Goal: Navigation & Orientation: Find specific page/section

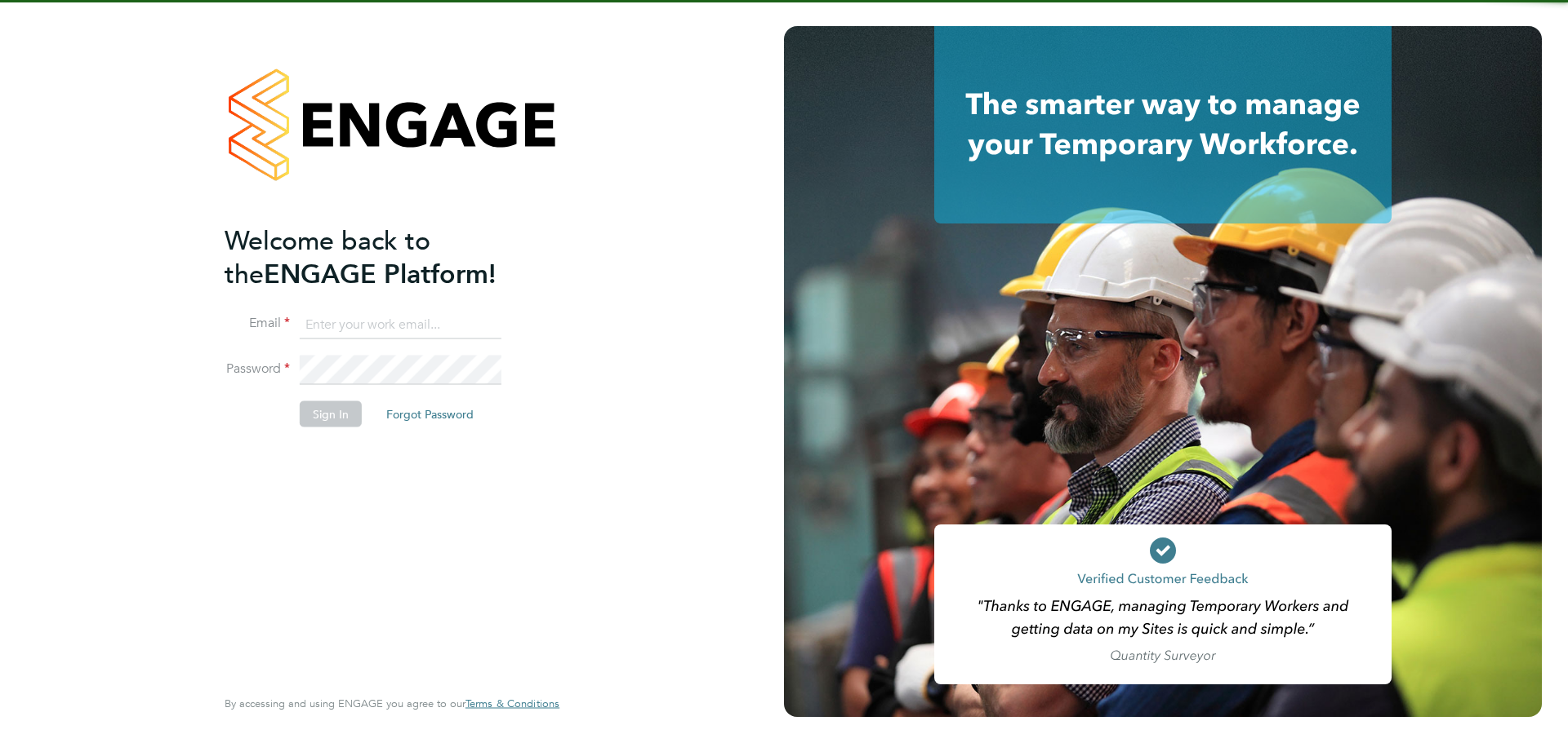
type input "charlotte.whitton@hapgroup.co.uk"
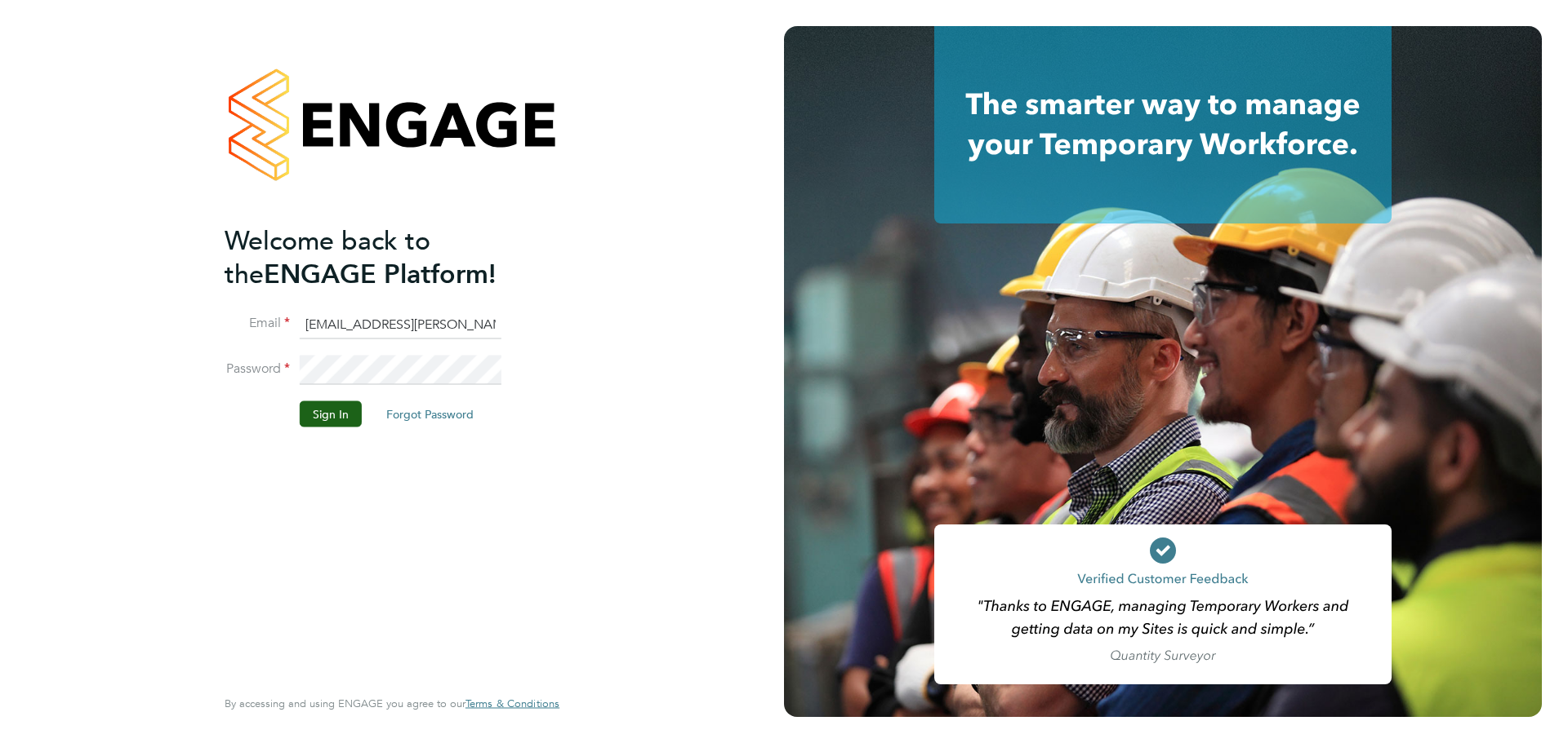
click at [381, 326] on input "charlotte.whitton@hapgroup.co.uk" at bounding box center [401, 325] width 202 height 30
click at [328, 411] on button "Sign In" at bounding box center [330, 414] width 62 height 26
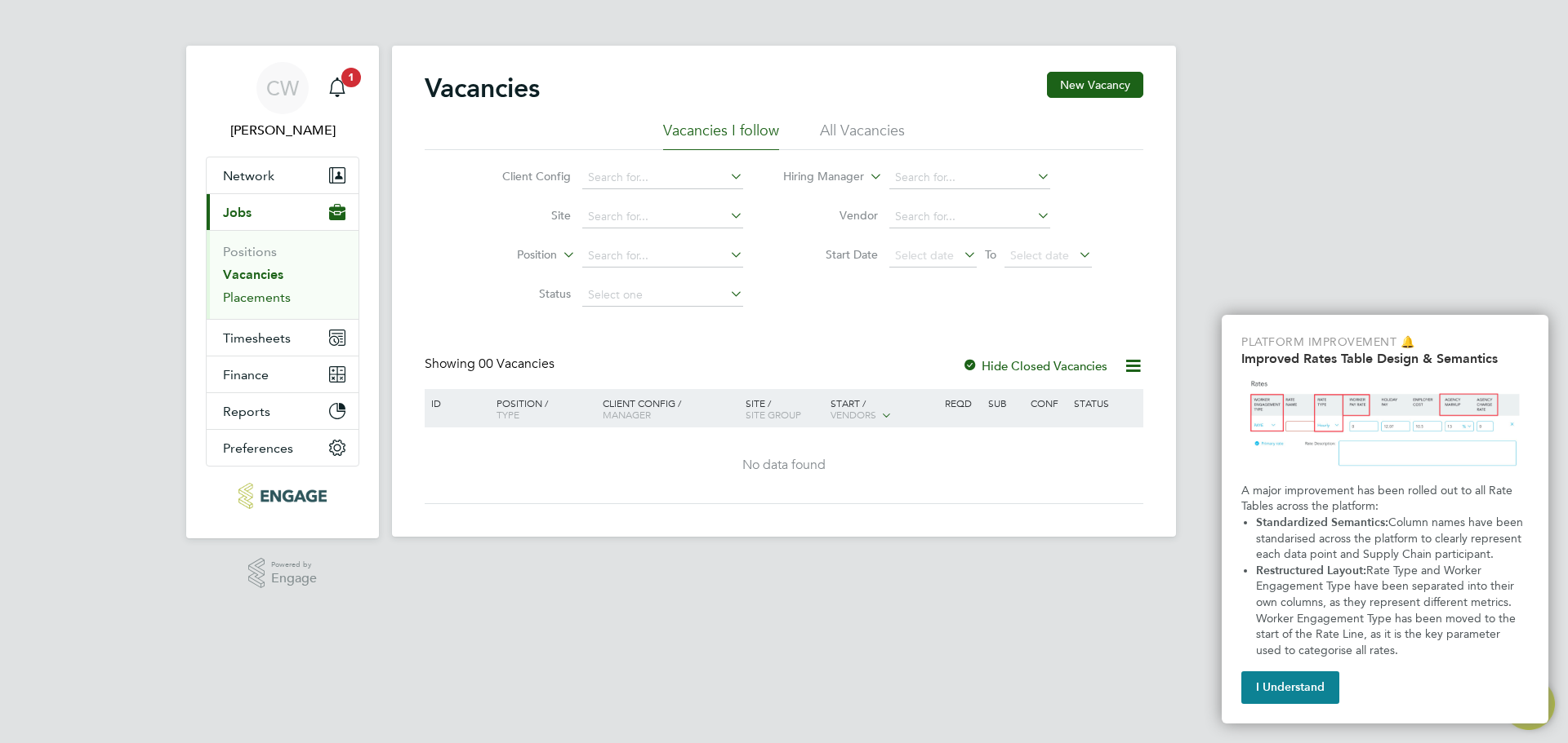
click at [280, 300] on link "Placements" at bounding box center [257, 297] width 68 height 15
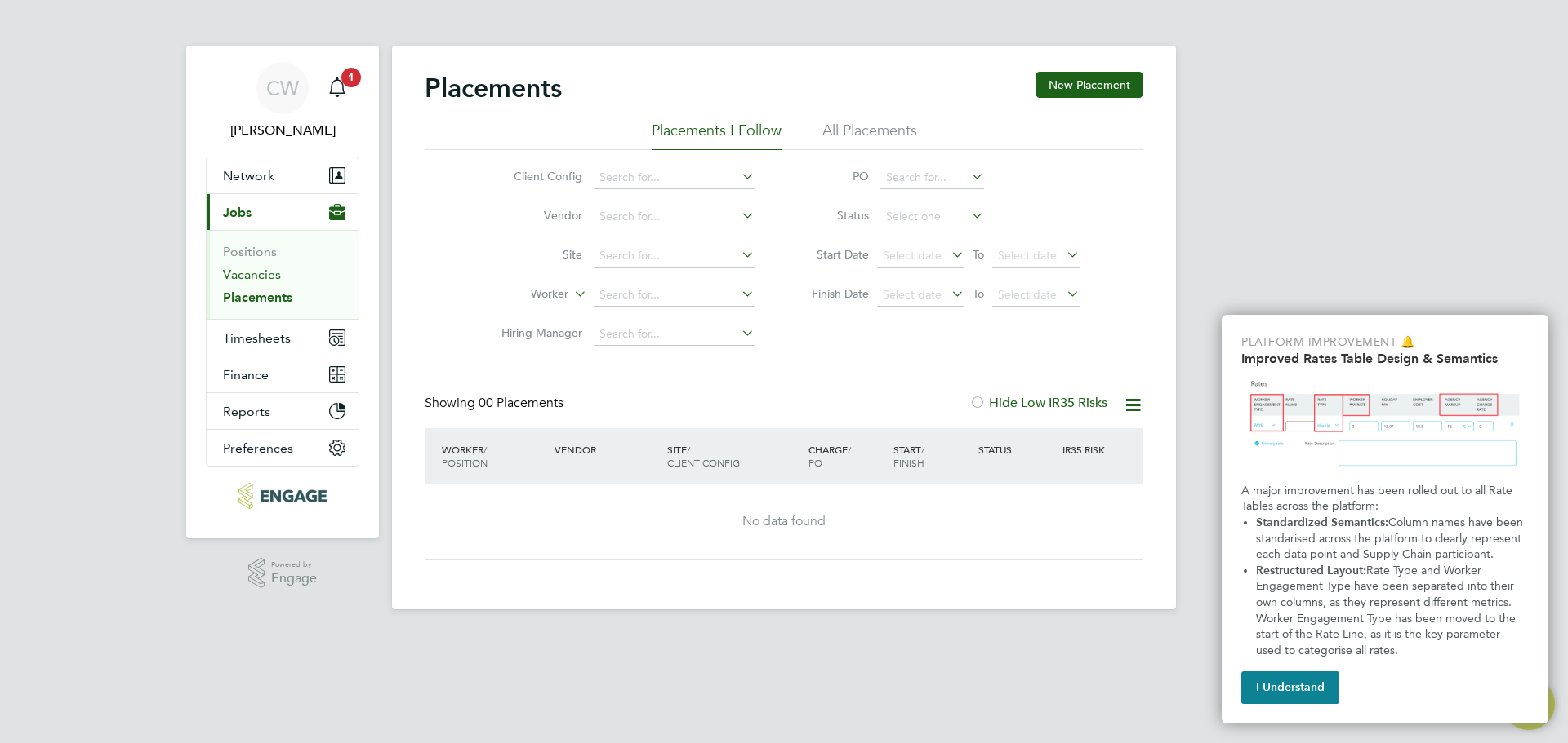
click at [278, 277] on link "Vacancies" at bounding box center [252, 274] width 58 height 15
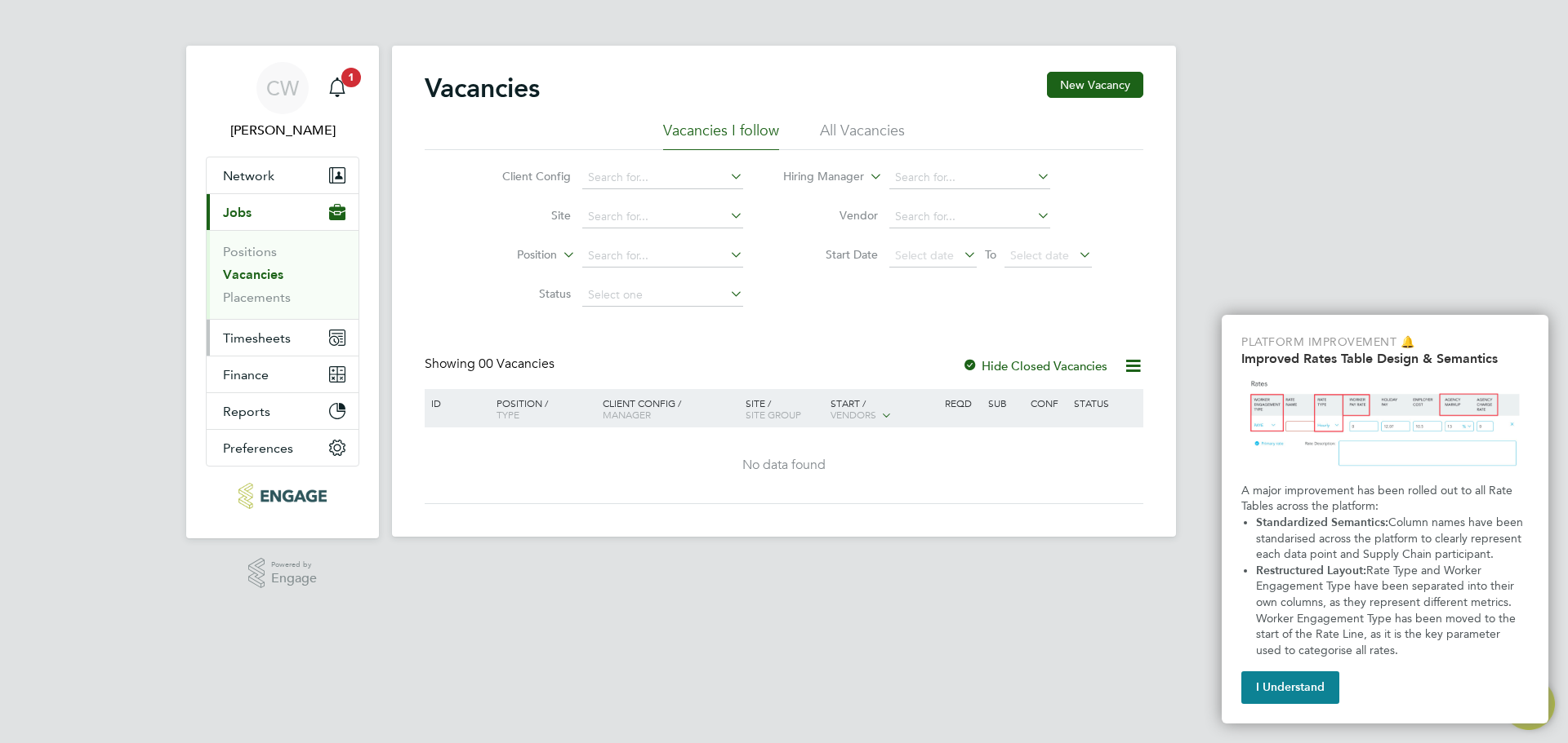
click at [264, 338] on span "Timesheets" at bounding box center [257, 337] width 68 height 15
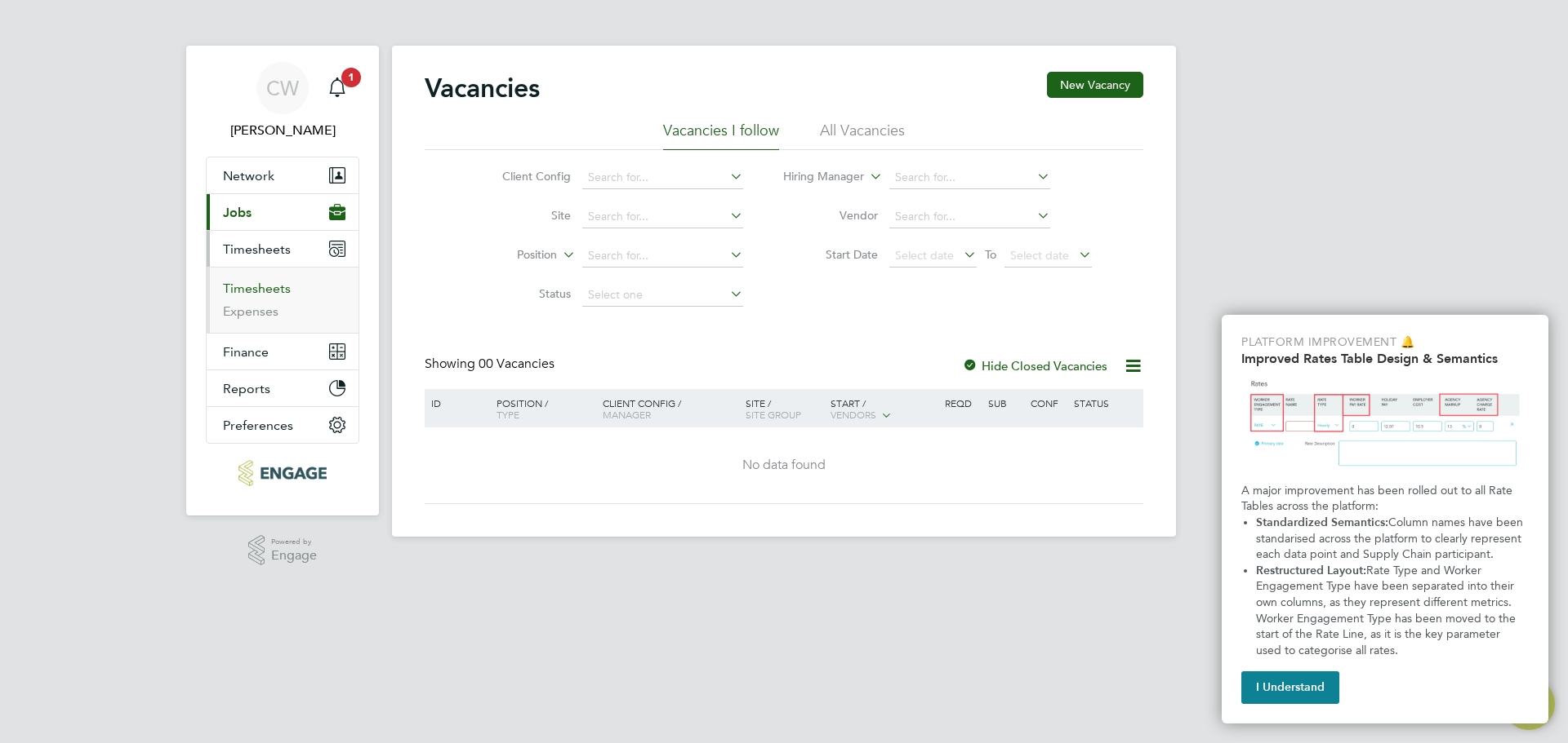
click at [273, 288] on link "Timesheets" at bounding box center [257, 288] width 68 height 15
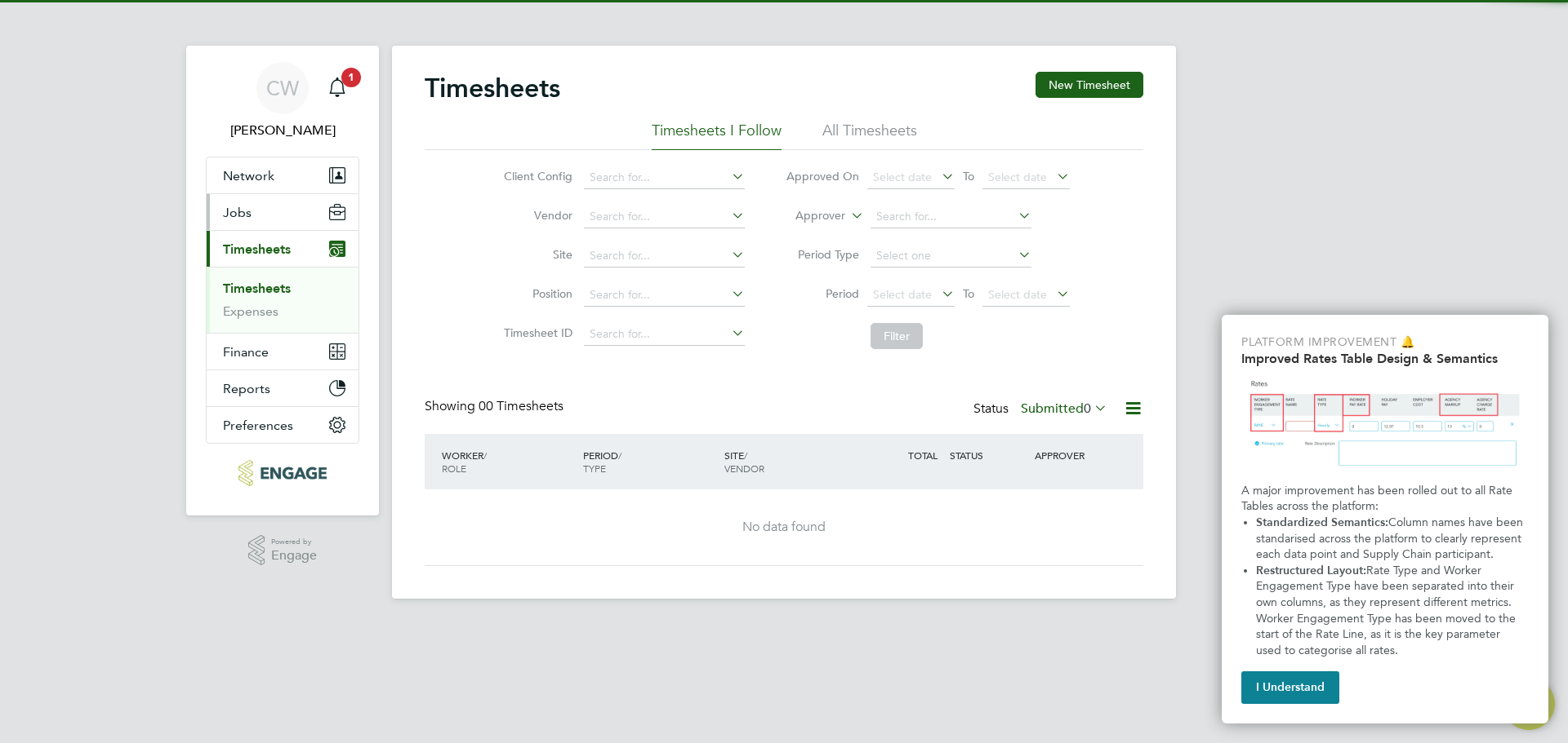
click at [275, 214] on button "Jobs" at bounding box center [283, 212] width 152 height 36
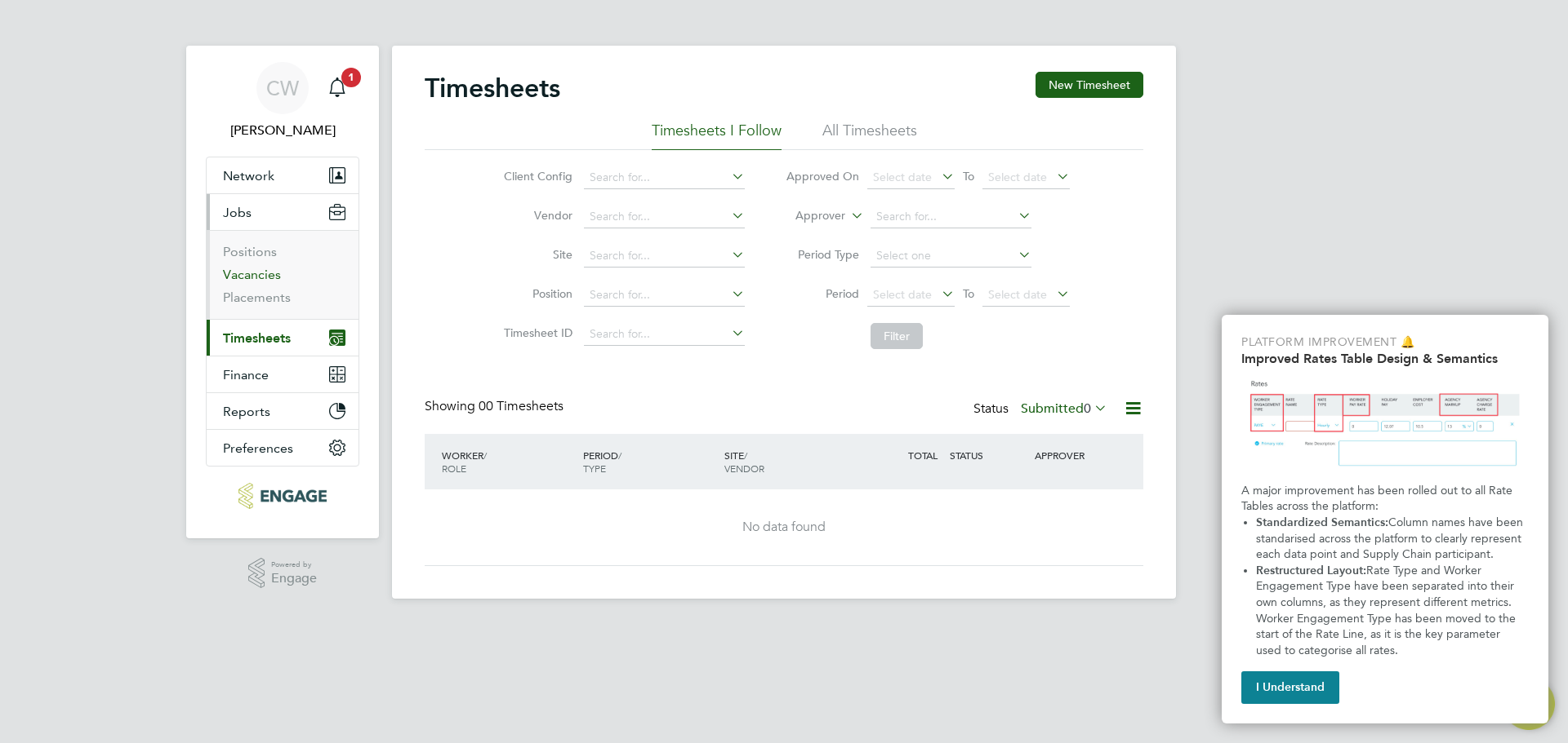
click at [267, 279] on link "Vacancies" at bounding box center [252, 274] width 58 height 15
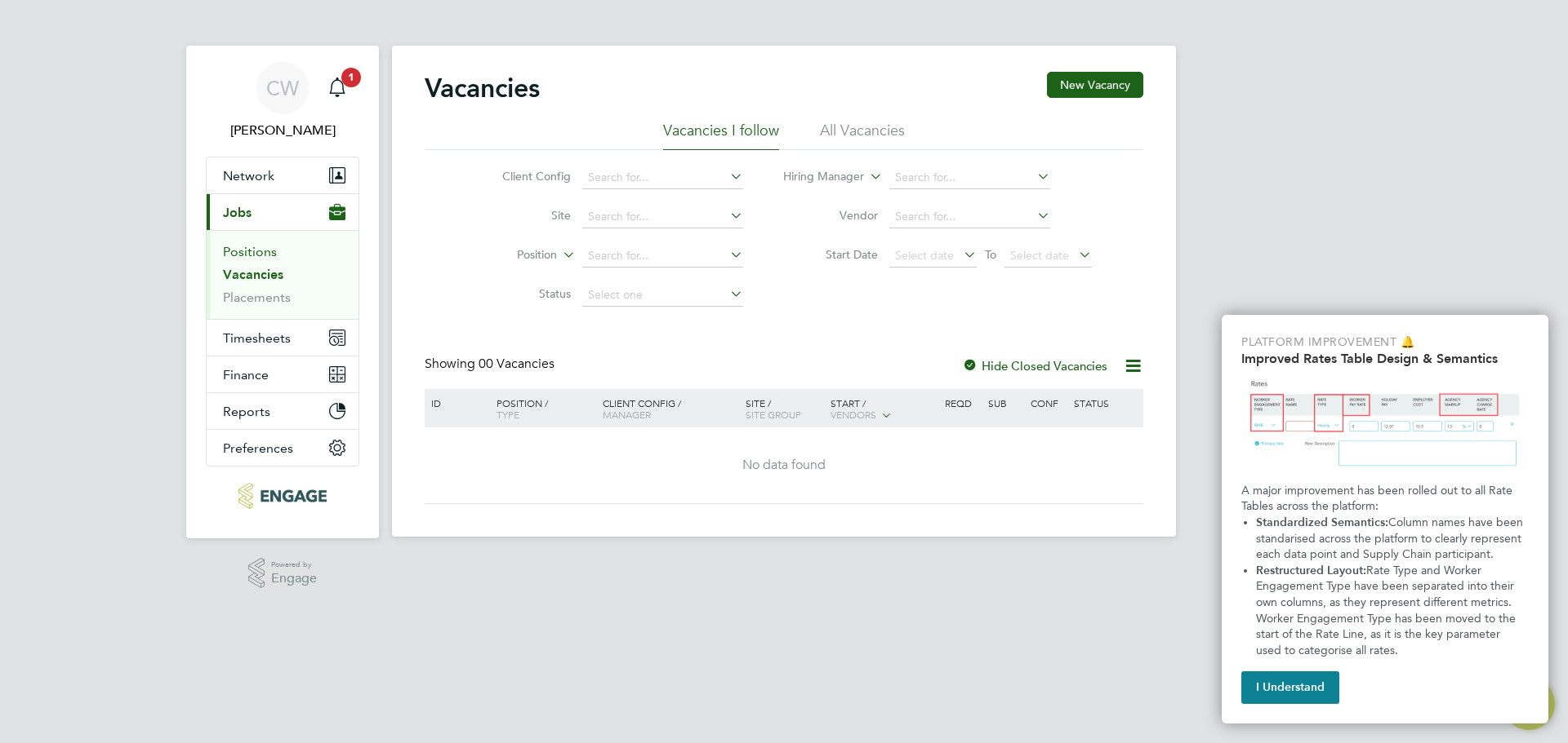
click at [264, 249] on link "Positions" at bounding box center [250, 251] width 54 height 15
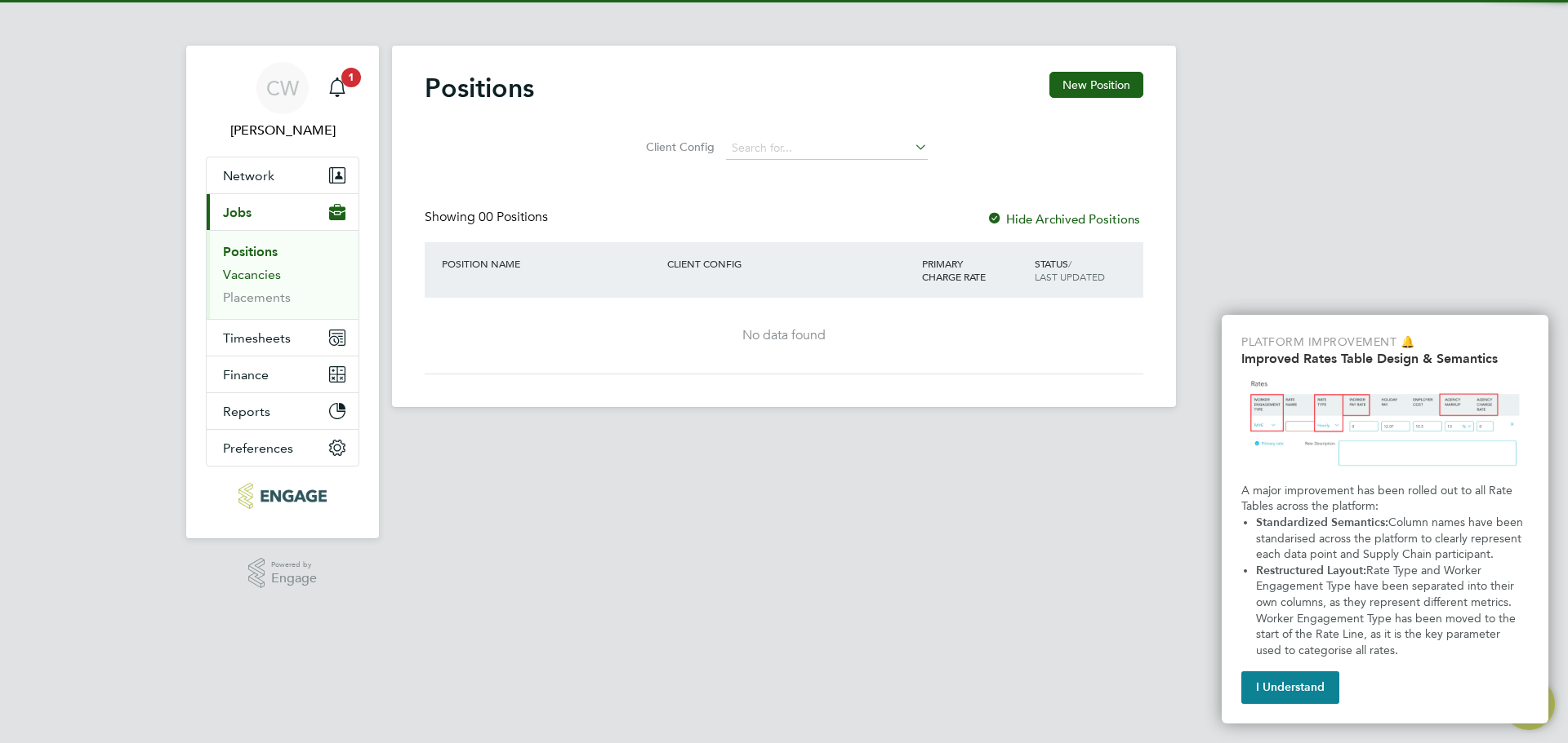
click at [267, 277] on link "Vacancies" at bounding box center [252, 274] width 58 height 15
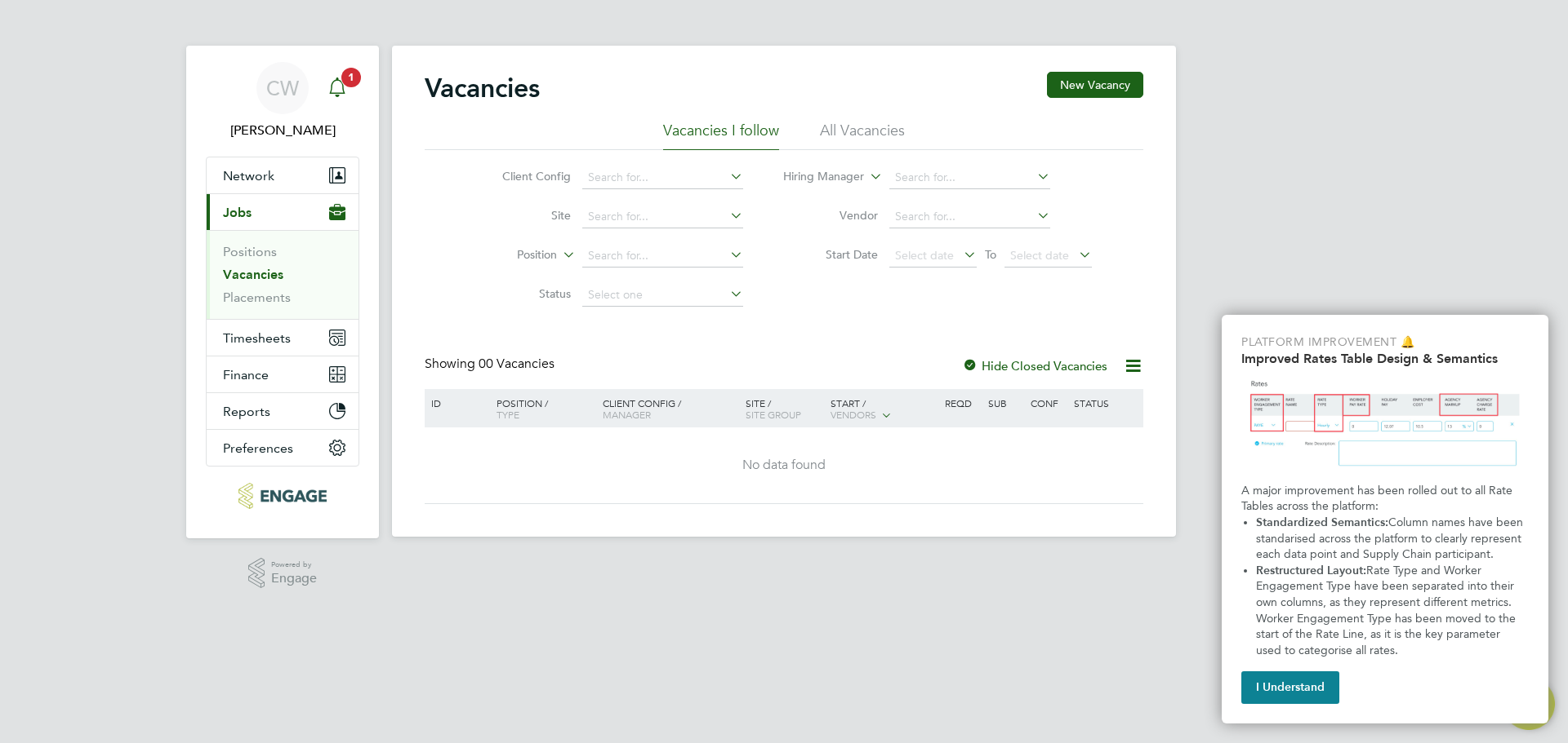
click at [344, 85] on icon "Main navigation" at bounding box center [338, 87] width 20 height 20
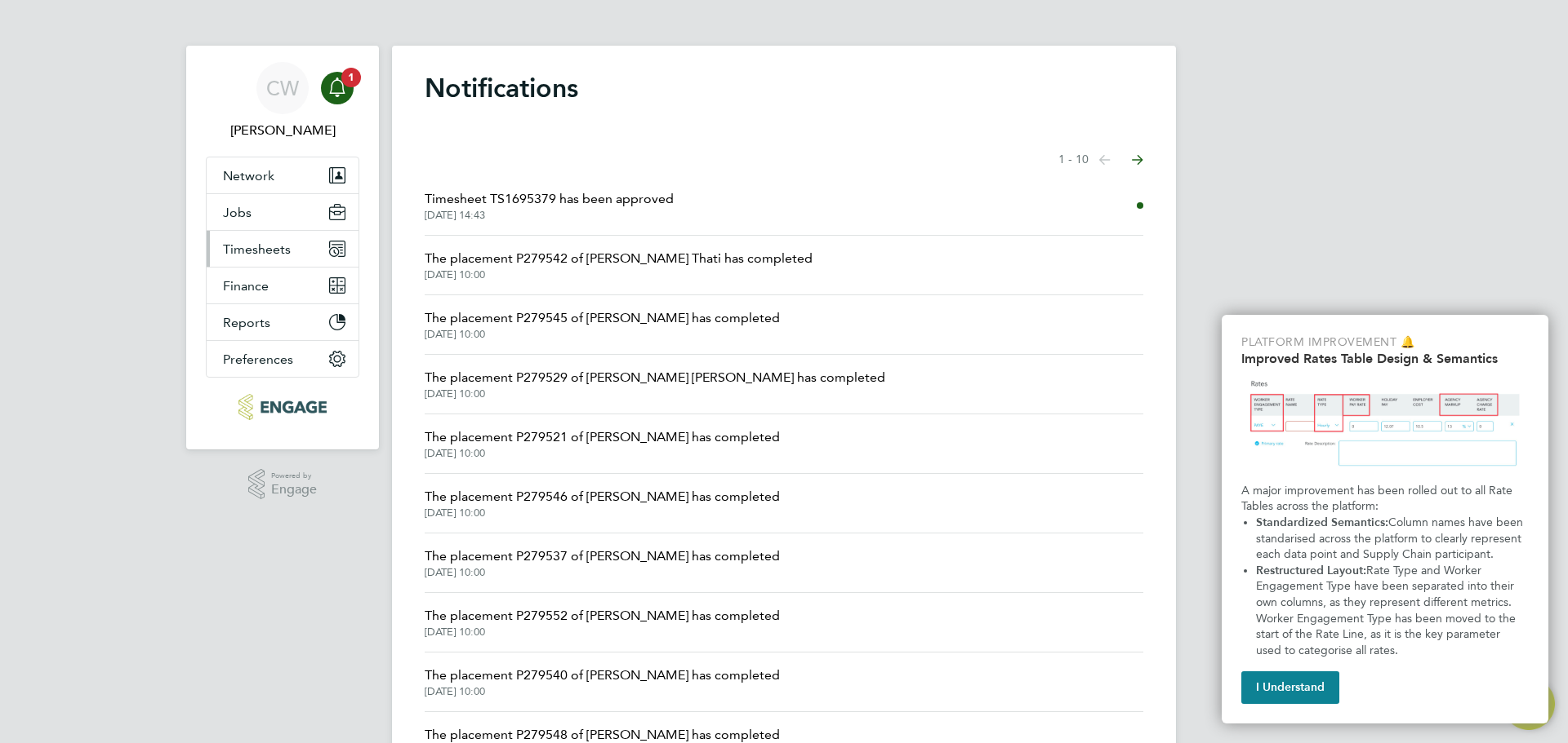
drag, startPoint x: 266, startPoint y: 246, endPoint x: 275, endPoint y: 245, distance: 9.1
click at [266, 246] on span "Timesheets" at bounding box center [257, 249] width 68 height 15
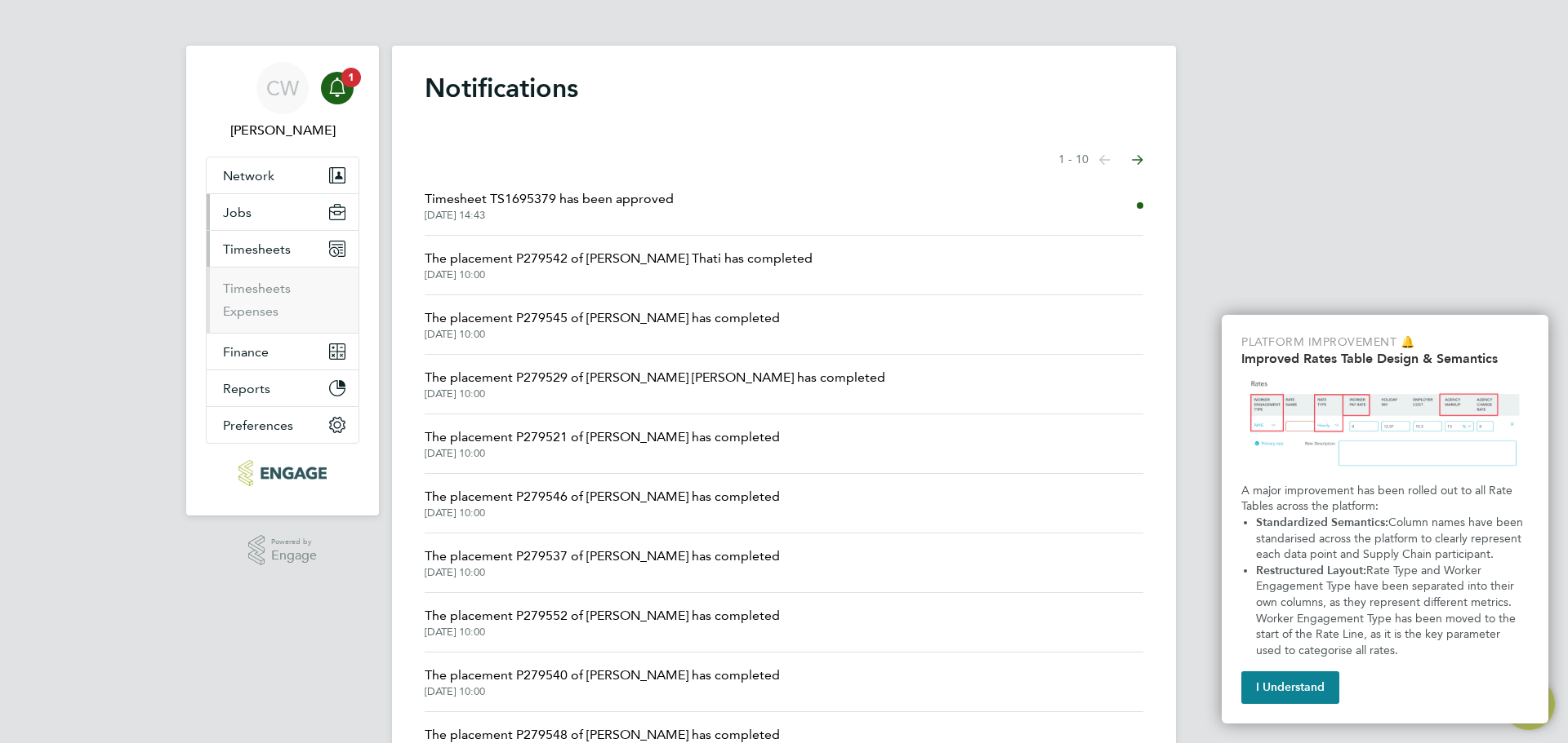
click at [257, 208] on button "Jobs" at bounding box center [283, 212] width 152 height 36
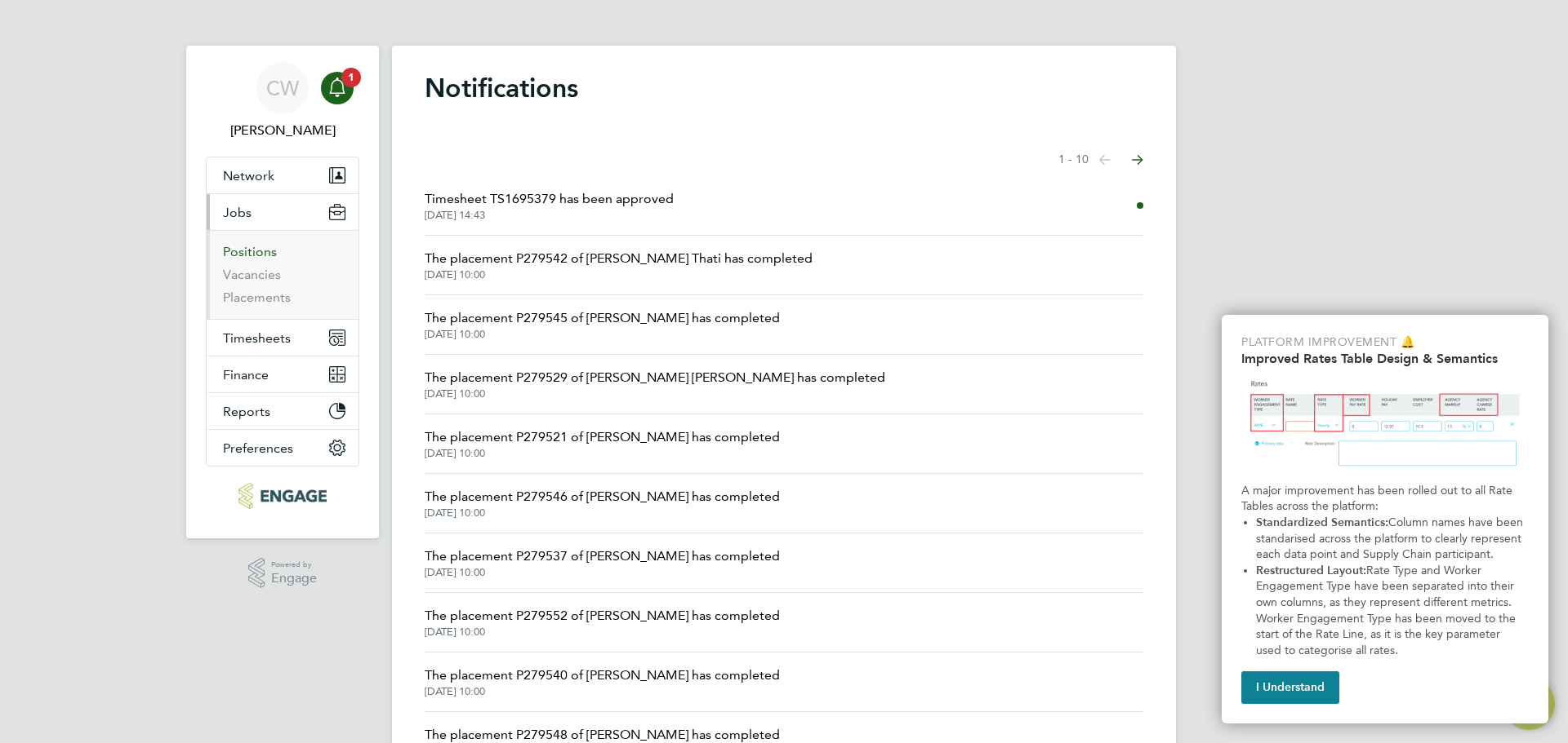
click at [268, 251] on link "Positions" at bounding box center [250, 251] width 54 height 15
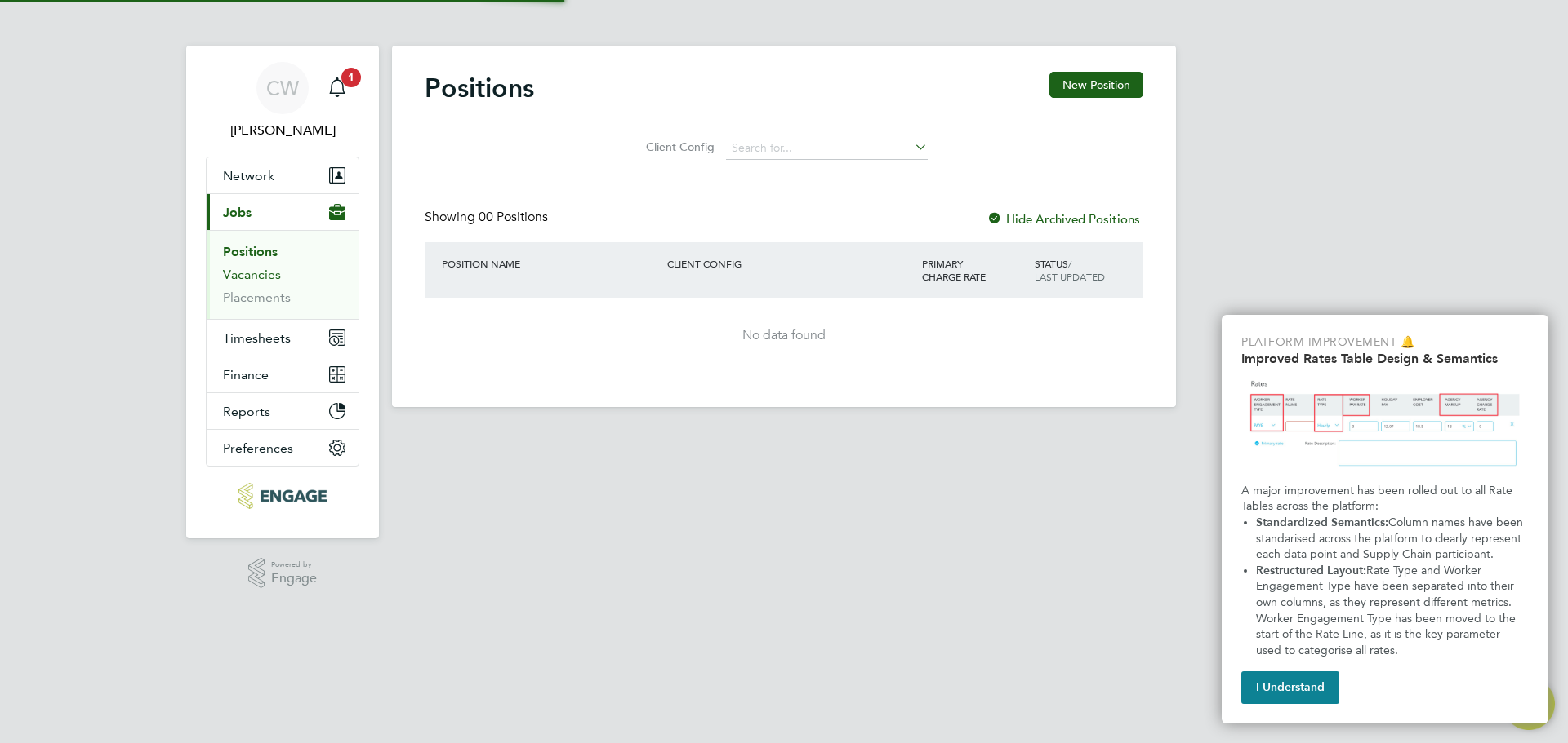
click at [269, 279] on link "Vacancies" at bounding box center [252, 274] width 58 height 15
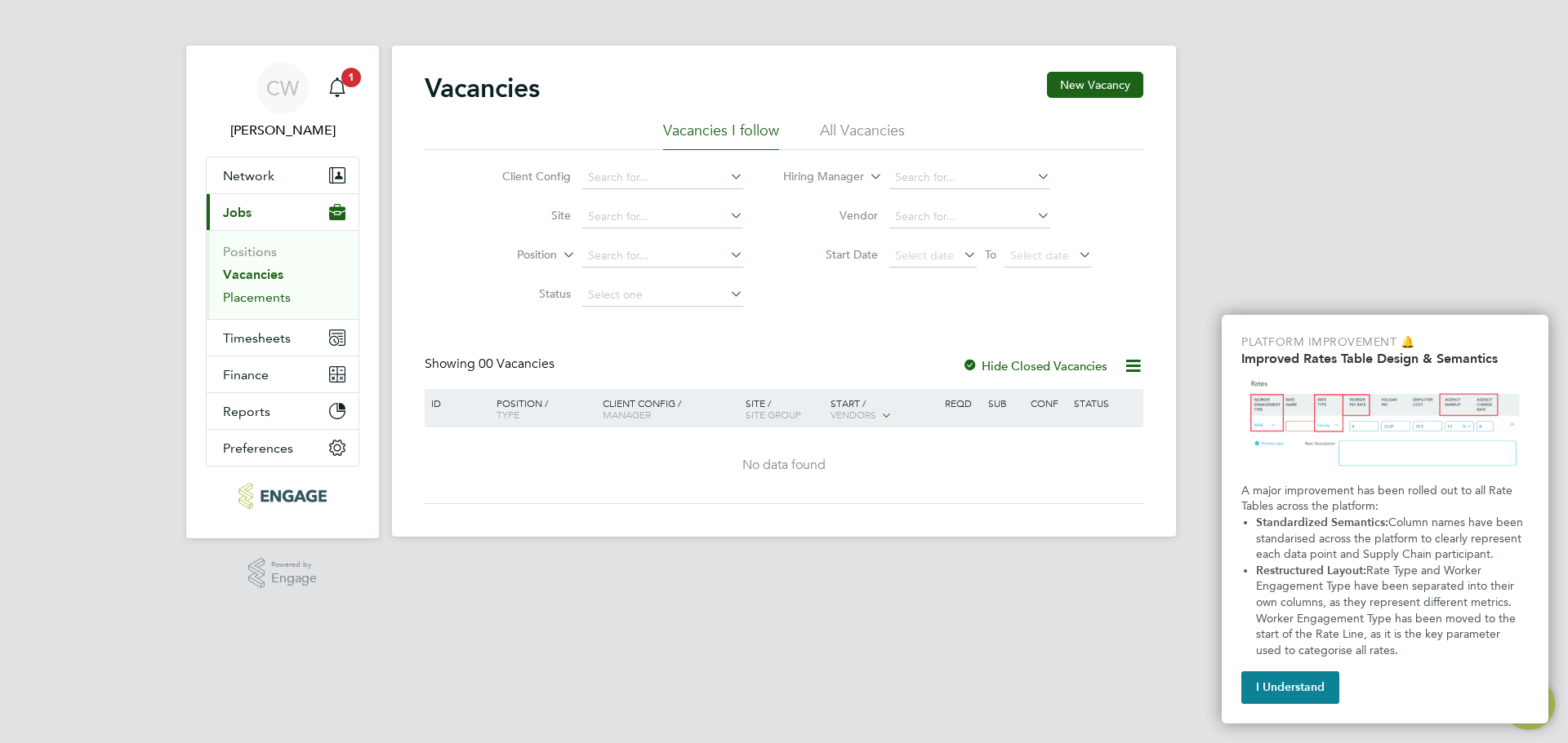
click at [278, 299] on link "Placements" at bounding box center [257, 297] width 68 height 15
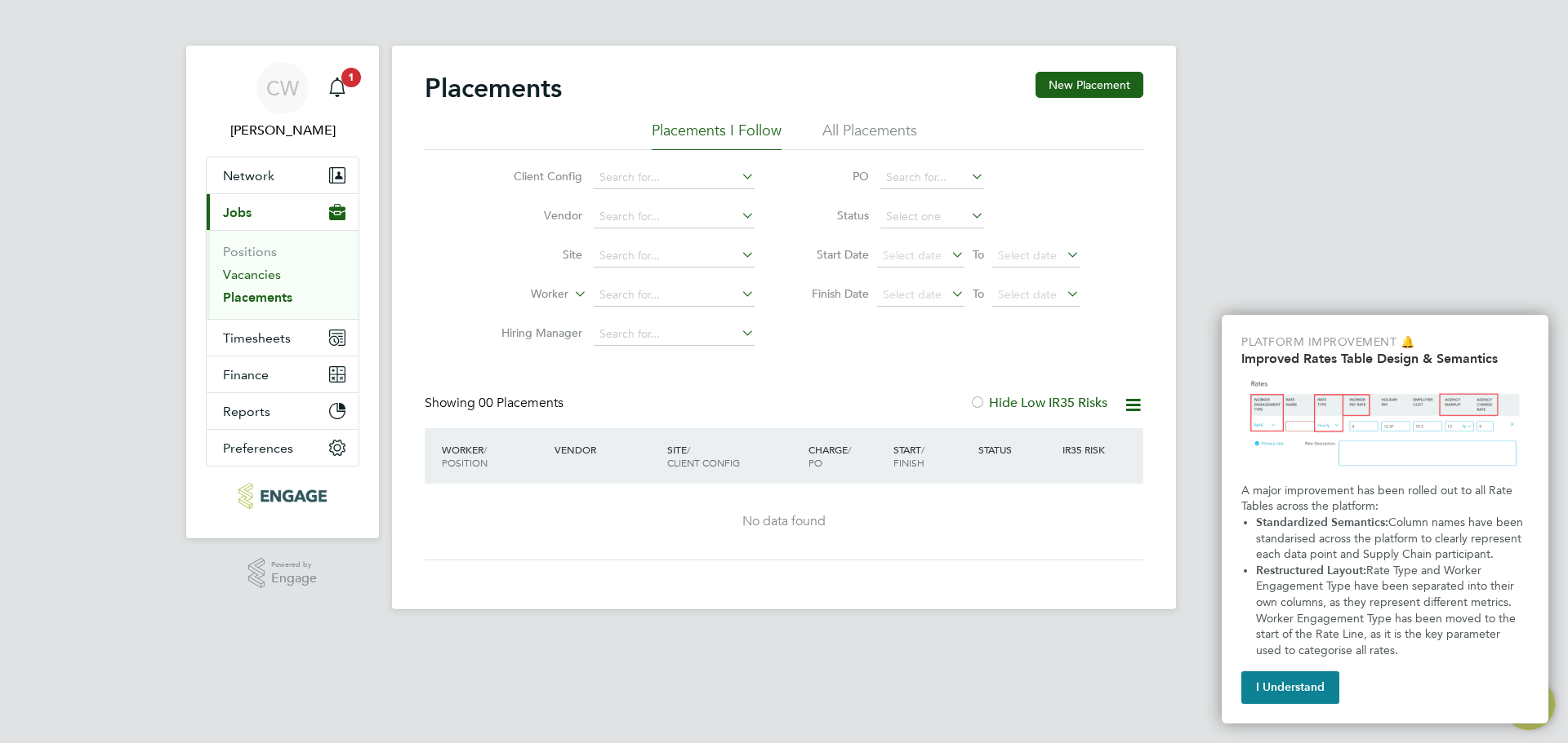
click at [272, 282] on link "Vacancies" at bounding box center [252, 274] width 58 height 15
